Goal: Task Accomplishment & Management: Use online tool/utility

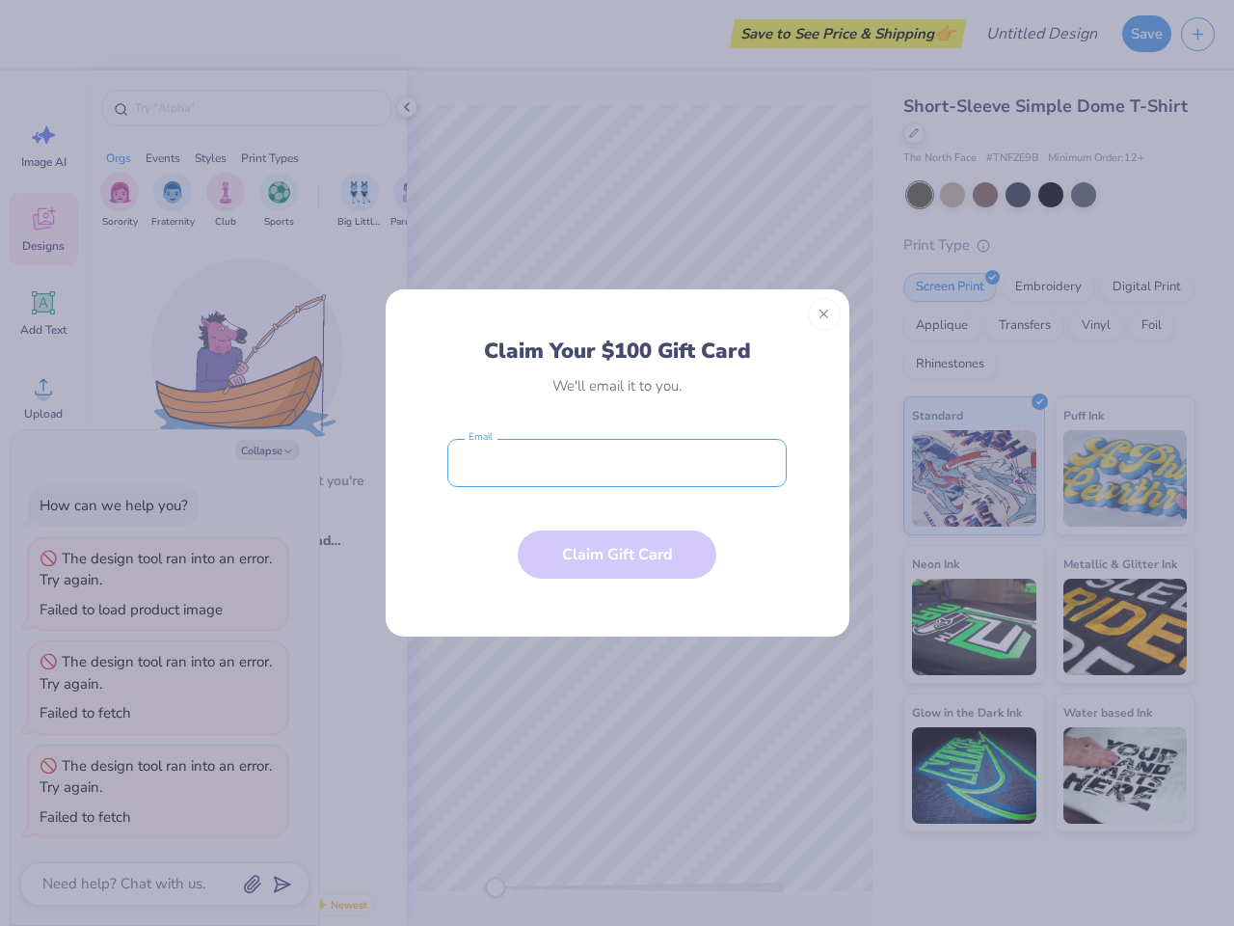
click at [617, 463] on input "email" at bounding box center [616, 463] width 339 height 48
click at [824, 314] on button "Close" at bounding box center [824, 314] width 33 height 33
